Goal: Task Accomplishment & Management: Use online tool/utility

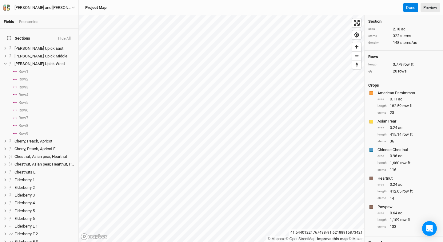
scroll to position [265, 0]
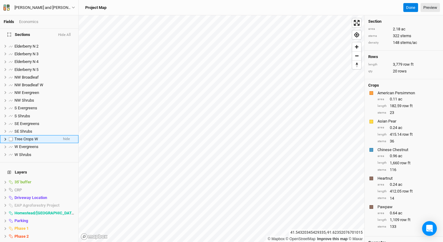
click at [12, 136] on label at bounding box center [11, 140] width 8 height 8
click at [12, 137] on input "checkbox" at bounding box center [11, 139] width 4 height 4
checkbox input "true"
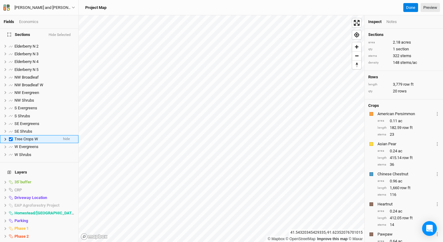
click at [5, 138] on icon at bounding box center [6, 139] width 2 height 3
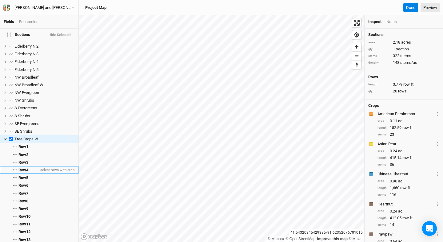
click at [28, 168] on span "Row 4" at bounding box center [23, 170] width 10 height 5
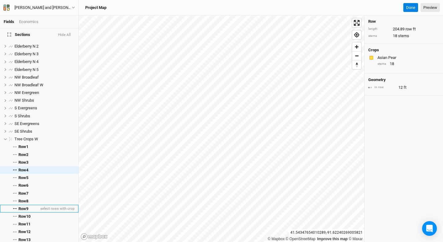
click at [26, 207] on span "Row 9" at bounding box center [23, 209] width 10 height 5
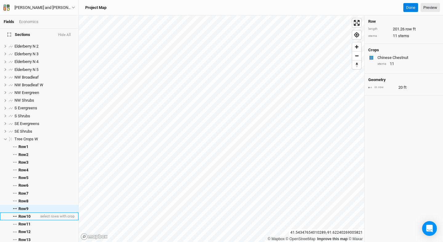
click at [22, 214] on span "Row 10" at bounding box center [24, 216] width 12 height 5
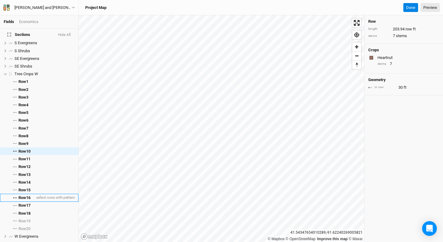
scroll to position [331, 0]
click at [26, 193] on li "Row 16 select rows with pattern" at bounding box center [39, 197] width 78 height 8
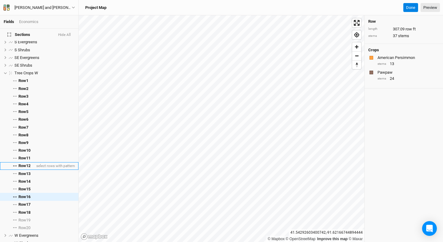
click at [33, 165] on li "Row 12 select rows with pattern" at bounding box center [39, 166] width 78 height 8
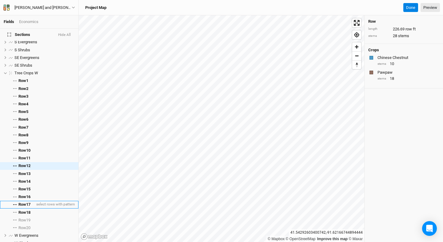
click at [34, 201] on li "Row 17 select rows with pattern" at bounding box center [39, 205] width 78 height 8
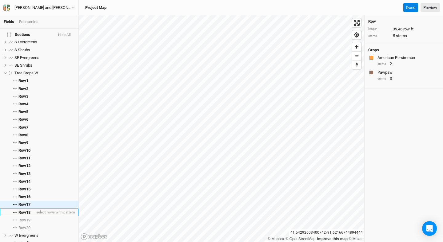
click at [33, 209] on li "Row 18 select rows with pattern" at bounding box center [39, 213] width 78 height 8
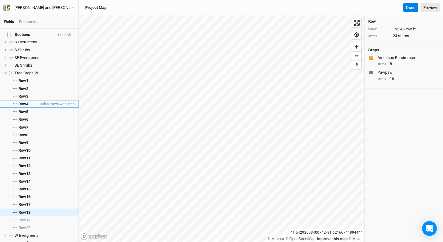
click at [25, 102] on span "Row 4" at bounding box center [23, 104] width 10 height 5
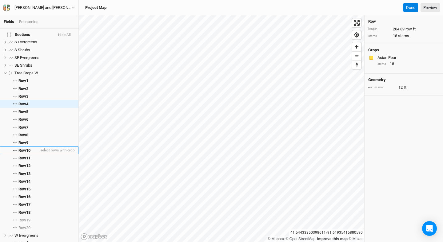
click at [28, 148] on span "Row 10" at bounding box center [24, 150] width 12 height 5
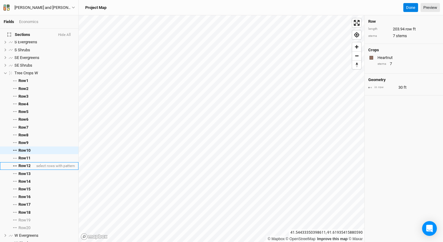
click at [33, 162] on li "Row 12 select rows with pattern" at bounding box center [39, 166] width 78 height 8
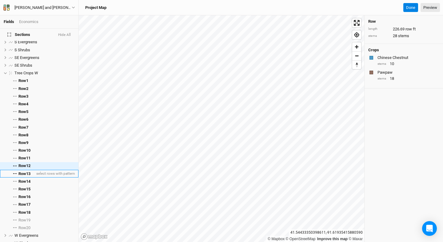
click at [34, 173] on li "Row 13 select rows with pattern" at bounding box center [39, 174] width 78 height 8
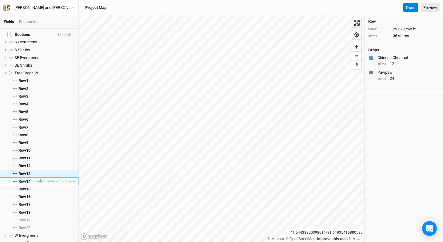
click at [34, 178] on li "Row 14 select rows with pattern" at bounding box center [39, 182] width 78 height 8
